Goal: Transaction & Acquisition: Obtain resource

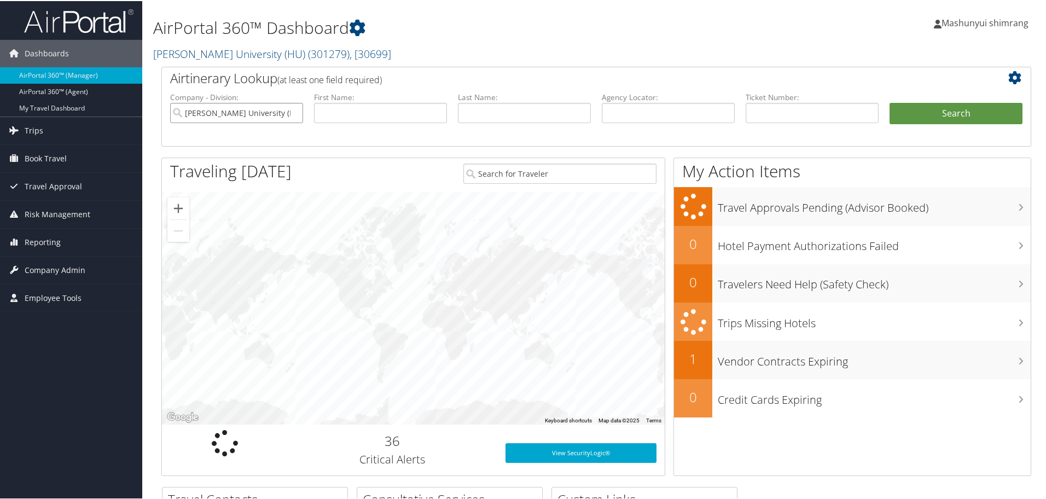
click at [295, 112] on input "[PERSON_NAME] University (HU)" at bounding box center [236, 112] width 133 height 20
click at [656, 115] on input "text" at bounding box center [668, 112] width 133 height 20
paste input "D833FQ"
type input "D833FQ"
click at [982, 113] on button "Search" at bounding box center [956, 113] width 133 height 22
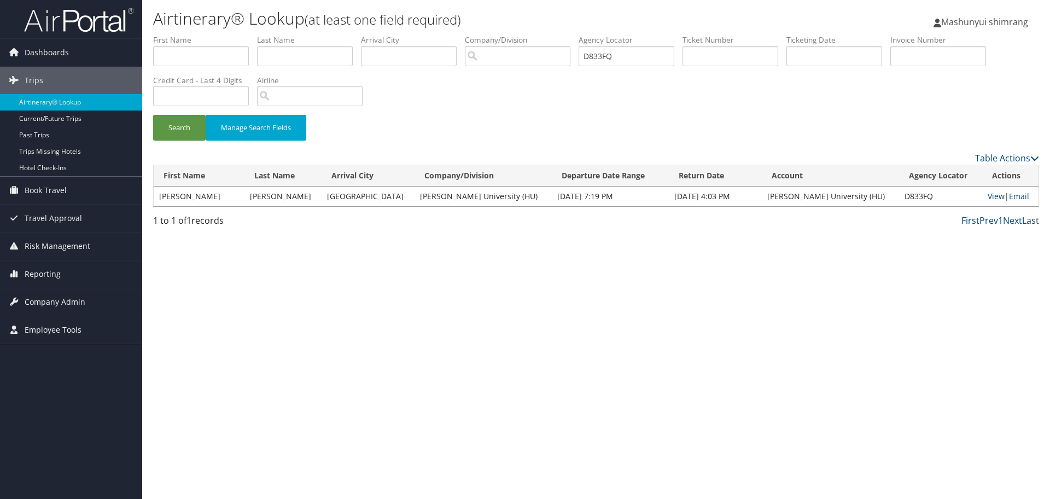
click at [988, 197] on link "View" at bounding box center [996, 196] width 17 height 10
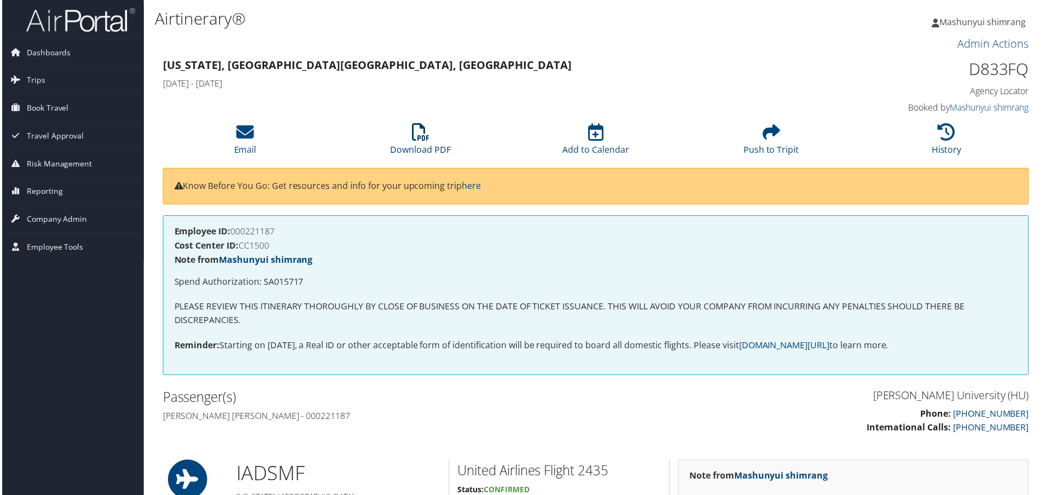
drag, startPoint x: 421, startPoint y: 152, endPoint x: 558, endPoint y: 183, distance: 140.7
click at [421, 152] on link "Download PDF" at bounding box center [420, 143] width 61 height 26
click at [444, 137] on li "Download PDF" at bounding box center [420, 140] width 176 height 44
